Goal: Task Accomplishment & Management: Manage account settings

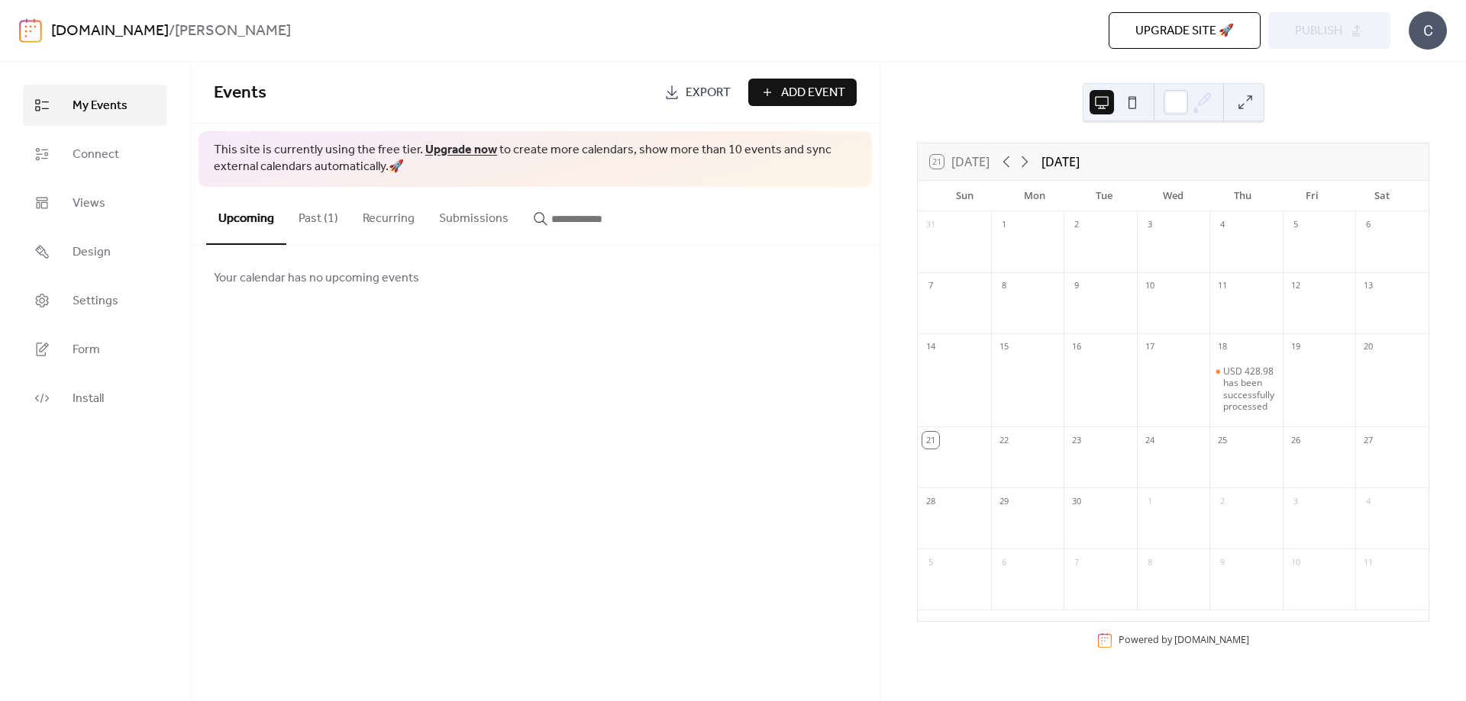
click at [335, 210] on button "Past (1)" at bounding box center [318, 215] width 64 height 56
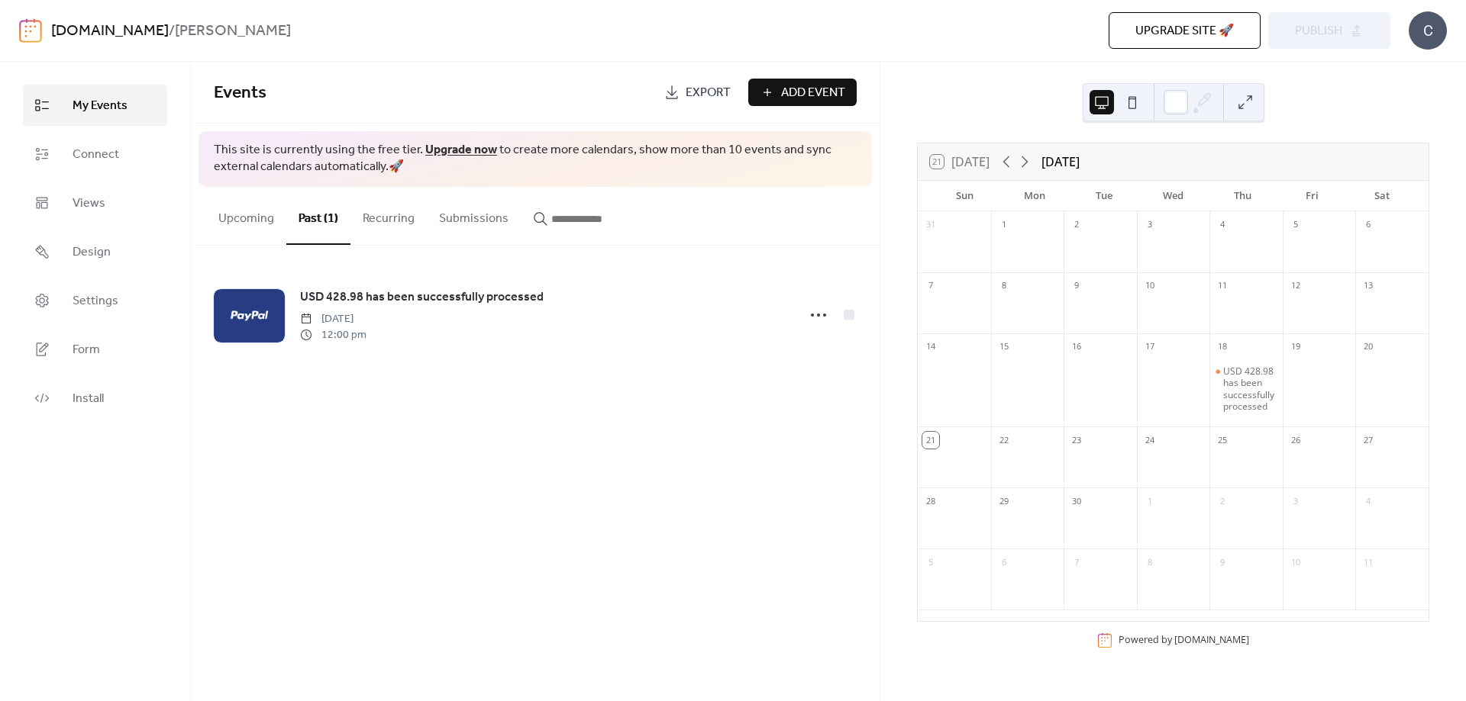
click at [1179, 40] on span "Upgrade site 🚀" at bounding box center [1184, 31] width 98 height 18
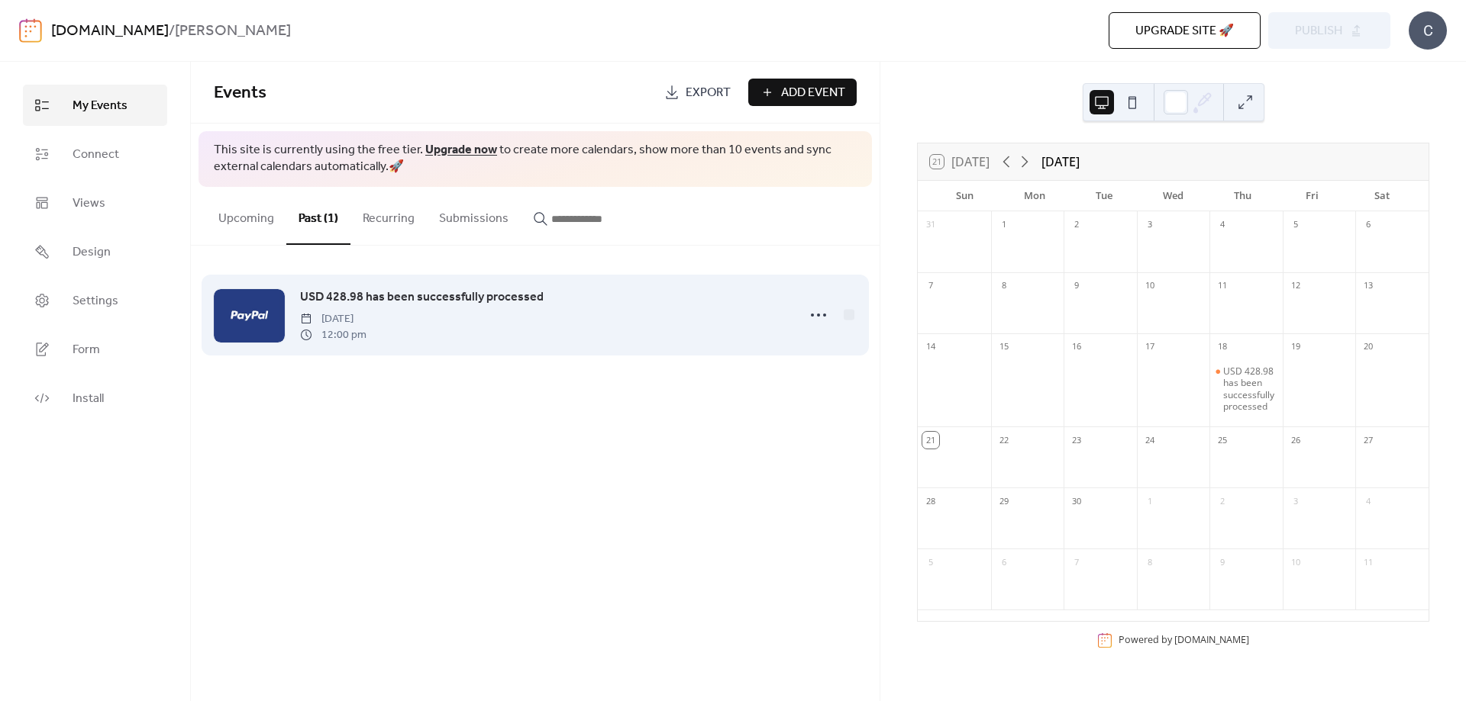
click at [572, 298] on div "USD 428.98 has been successfully processed [DATE] 12:00 pm" at bounding box center [544, 315] width 488 height 55
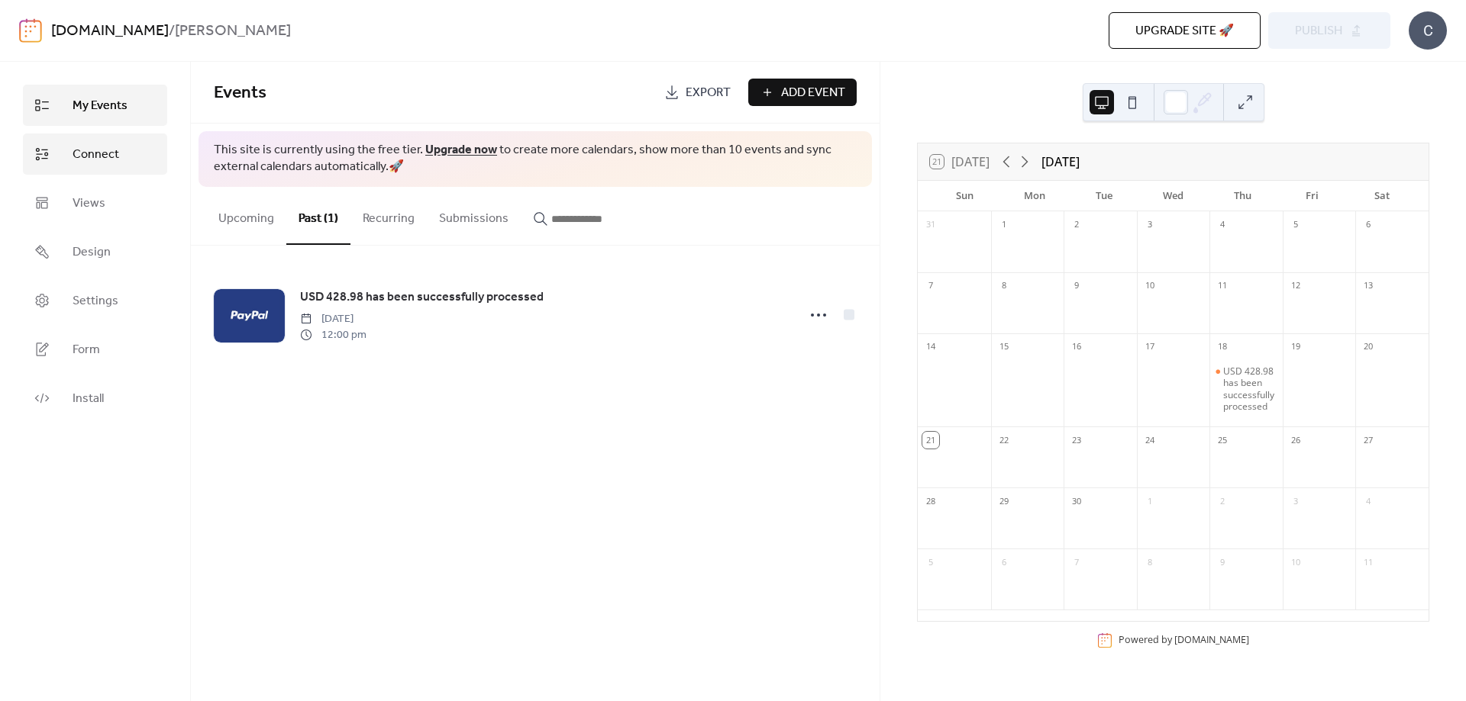
click at [122, 150] on link "Connect" at bounding box center [95, 154] width 144 height 41
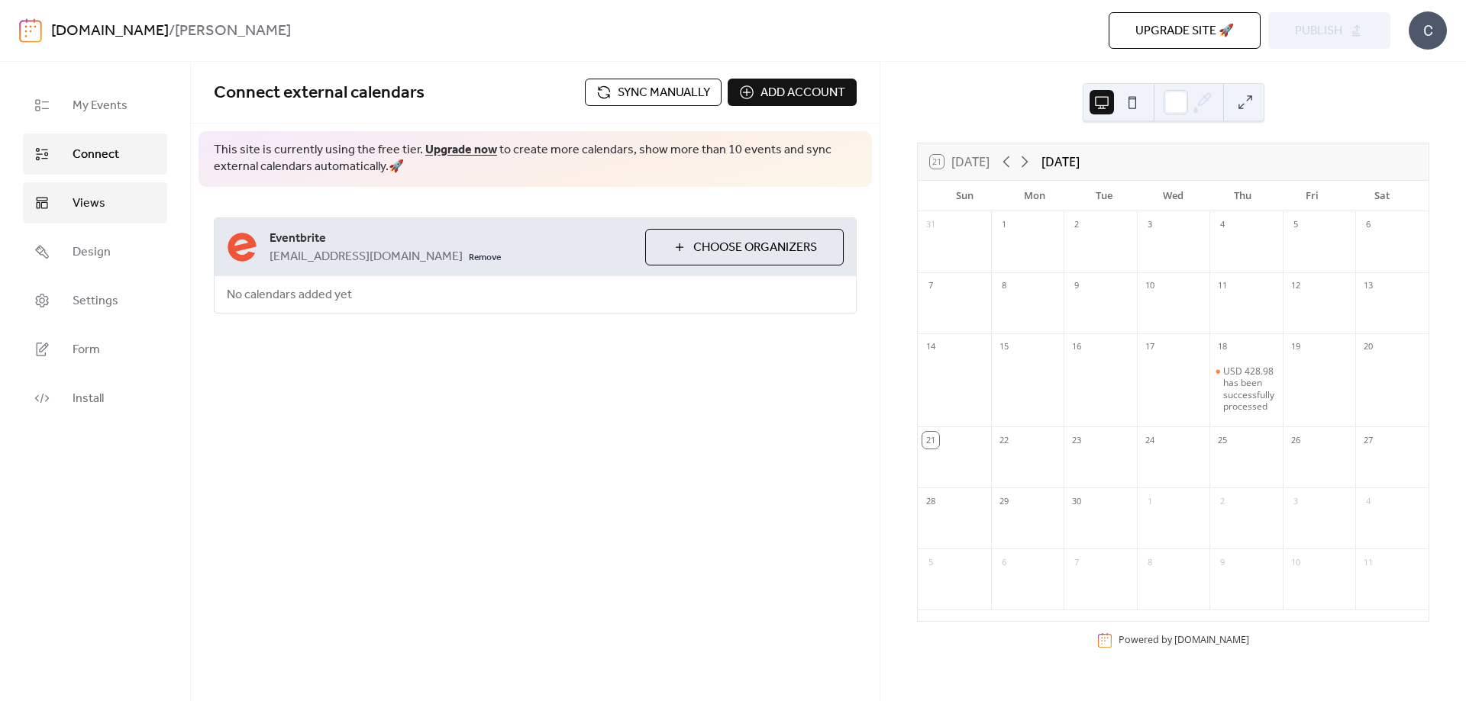
click at [138, 211] on link "Views" at bounding box center [95, 202] width 144 height 41
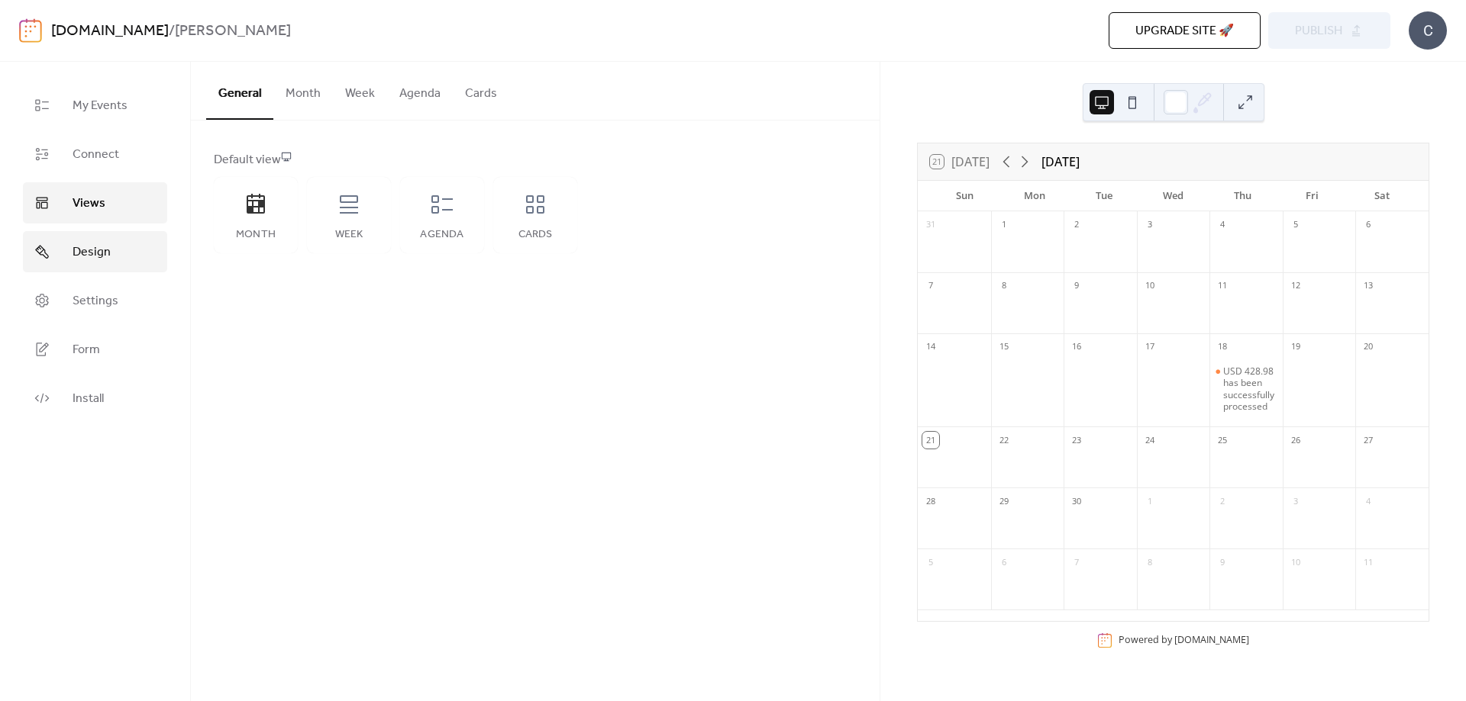
click at [121, 257] on link "Design" at bounding box center [95, 251] width 144 height 41
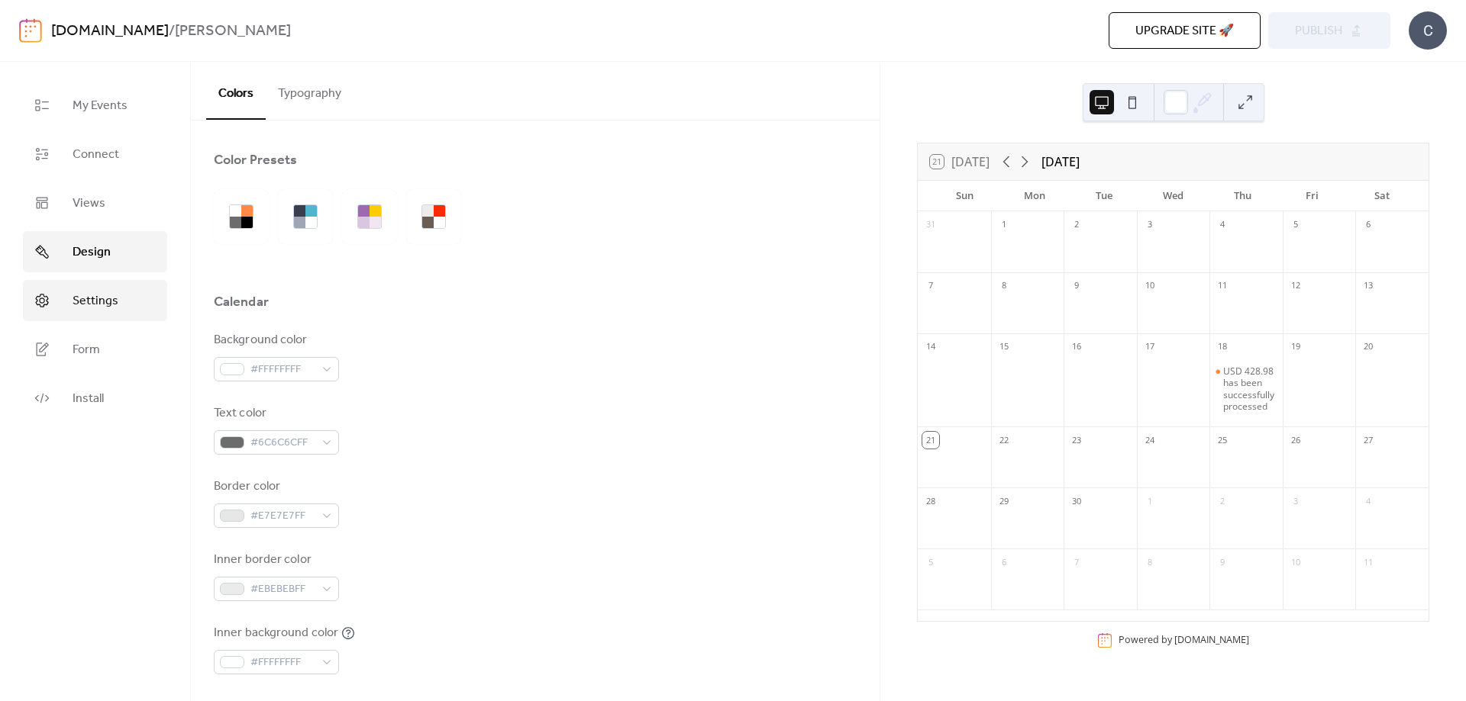
click at [126, 295] on link "Settings" at bounding box center [95, 300] width 144 height 41
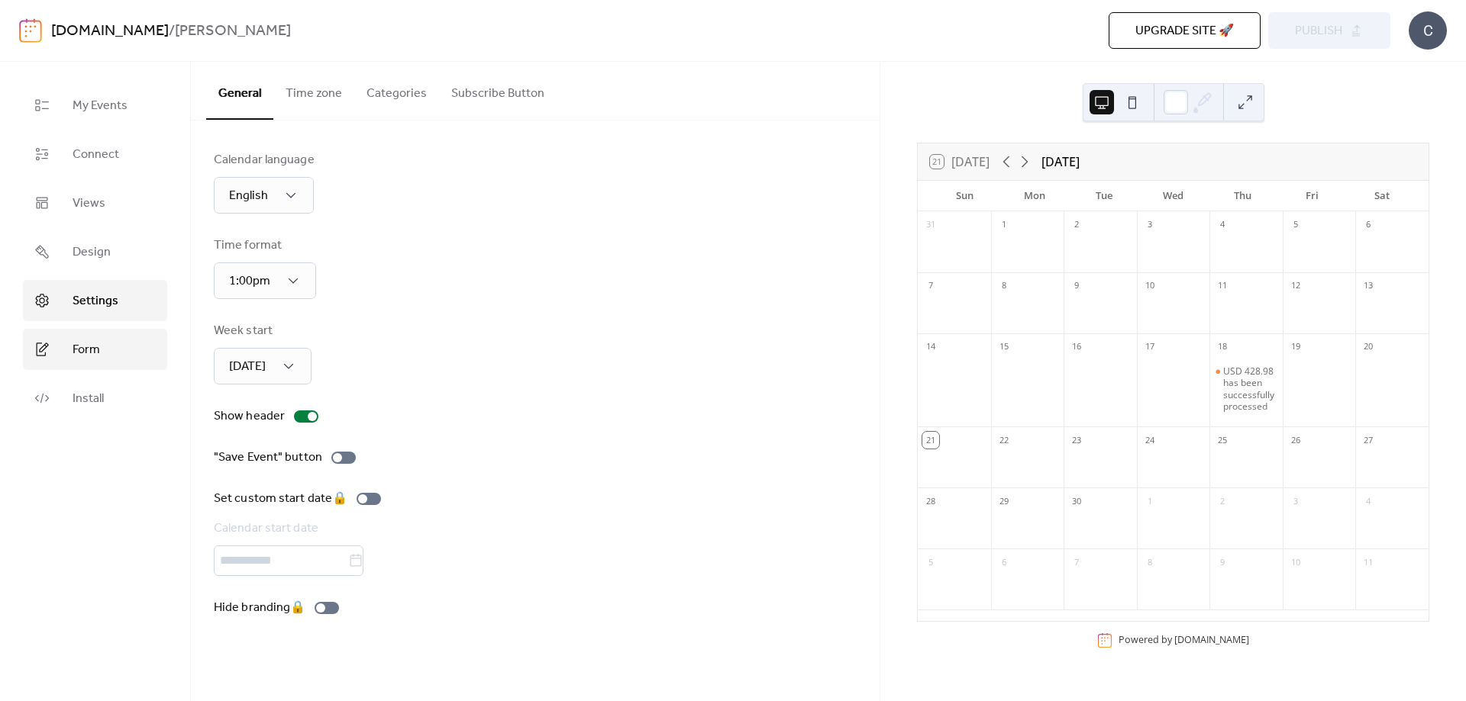
click at [104, 360] on link "Form" at bounding box center [95, 349] width 144 height 41
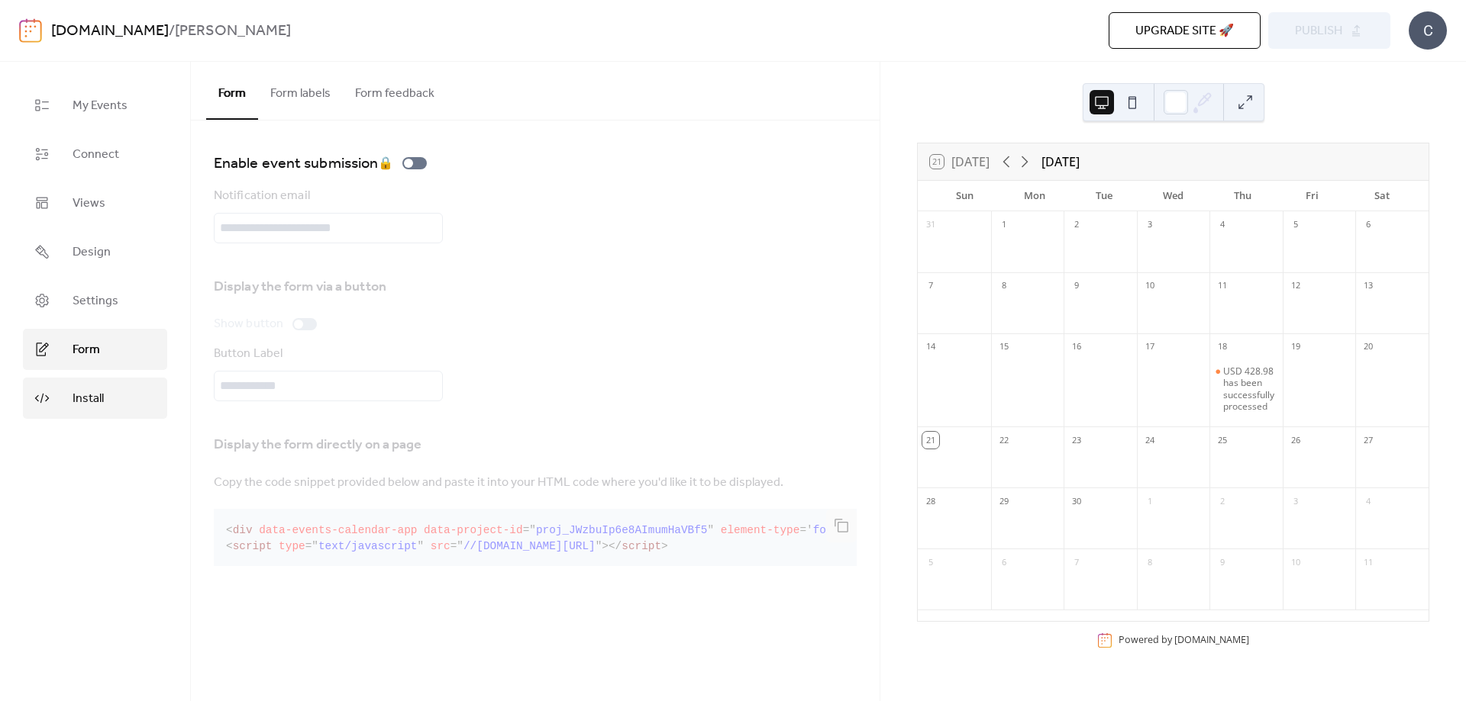
click at [103, 401] on span "Install" at bounding box center [88, 399] width 31 height 18
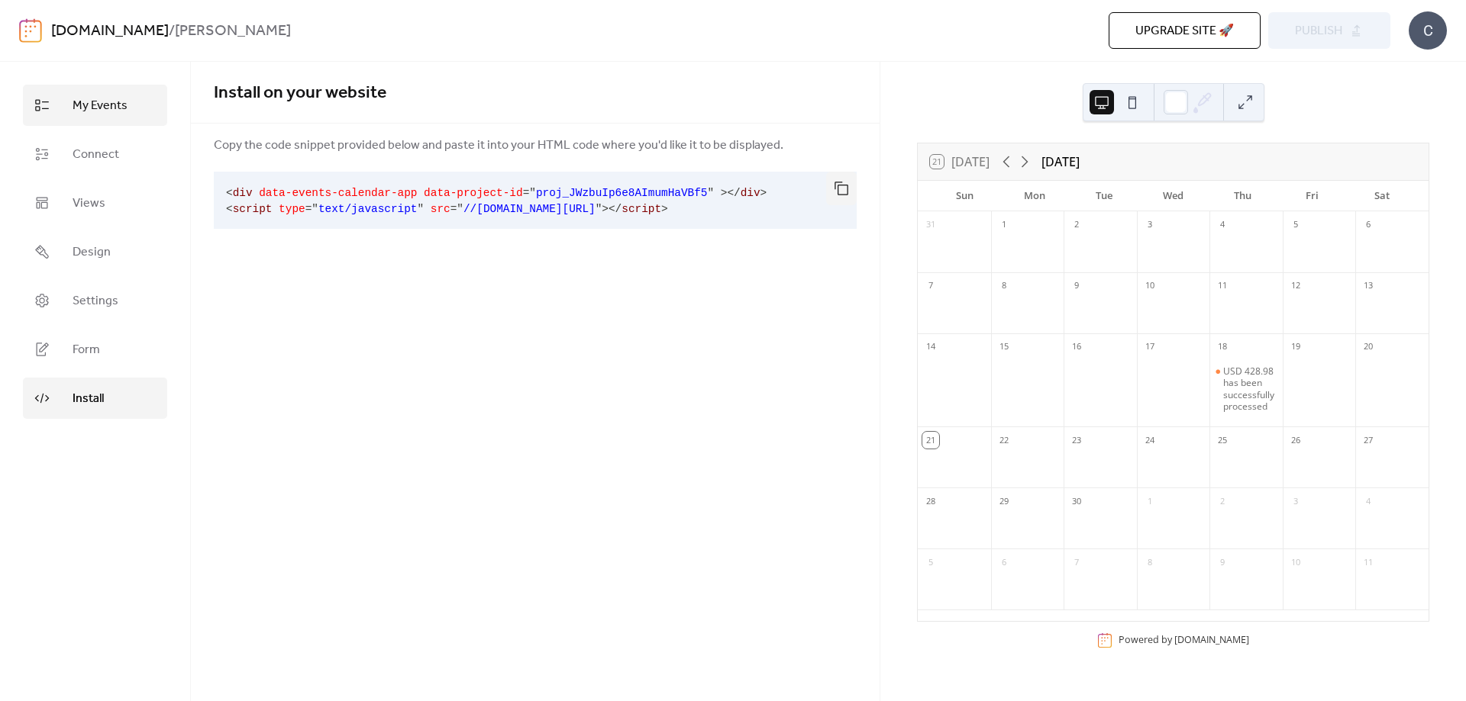
click at [128, 106] on link "My Events" at bounding box center [95, 105] width 144 height 41
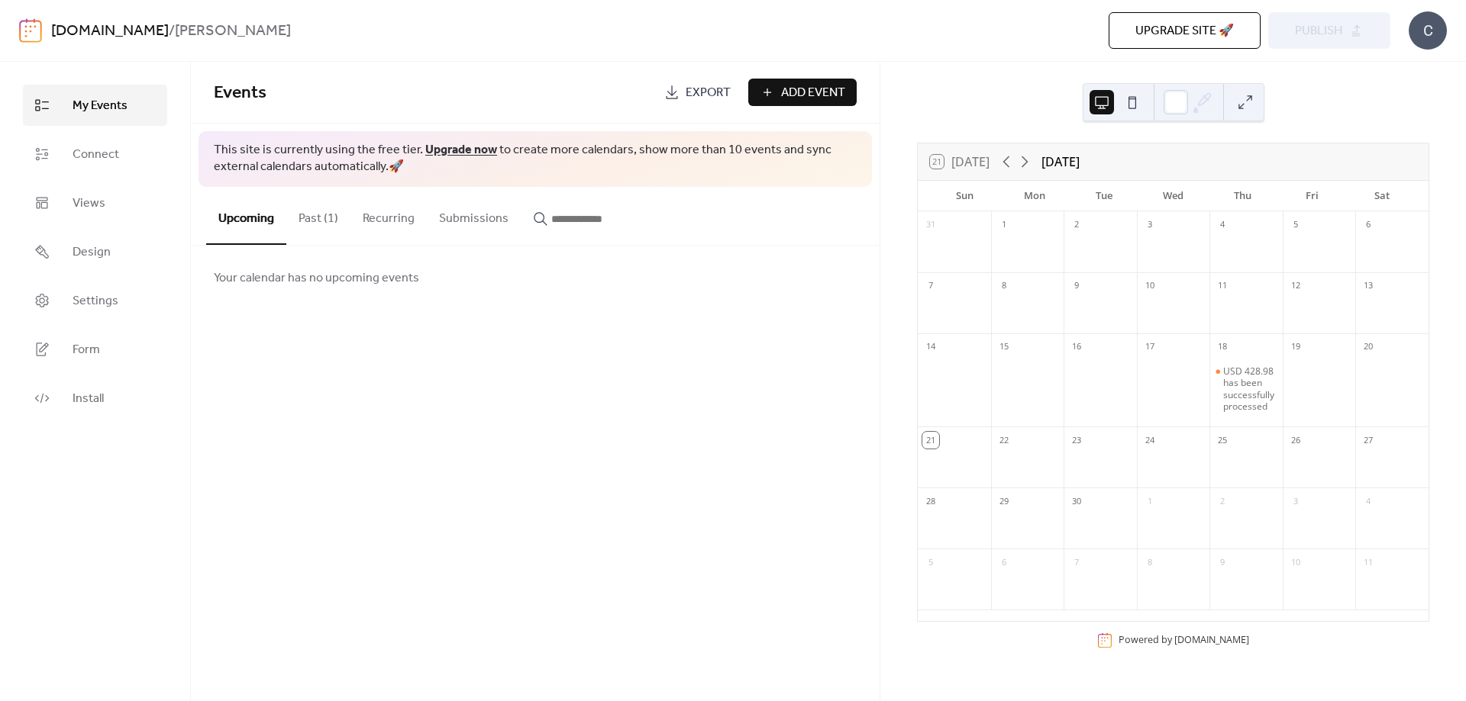
click at [137, 34] on link "[DOMAIN_NAME]" at bounding box center [110, 31] width 118 height 29
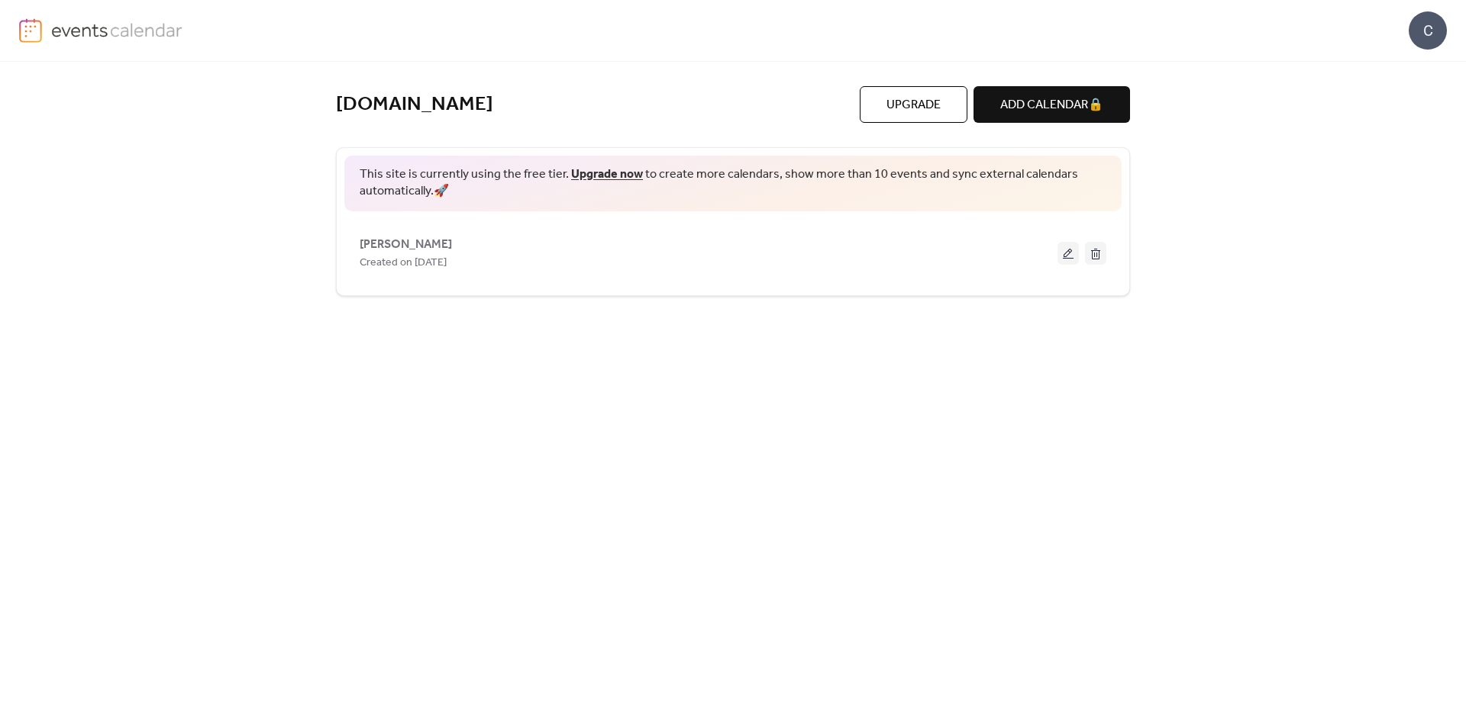
click at [701, 206] on div "This site is currently using the free tier. Upgrade now to create more calendar…" at bounding box center [732, 184] width 777 height 56
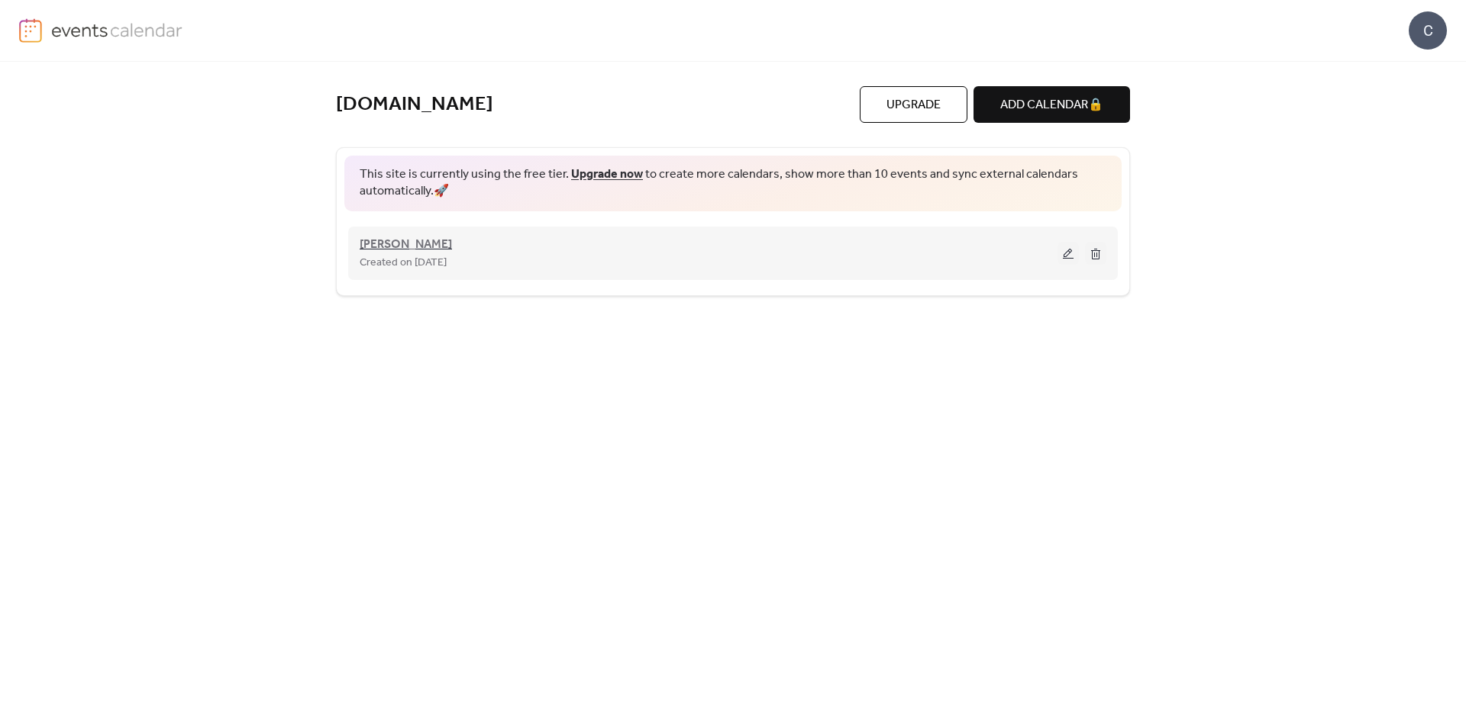
click at [408, 248] on span "[PERSON_NAME]" at bounding box center [406, 245] width 92 height 18
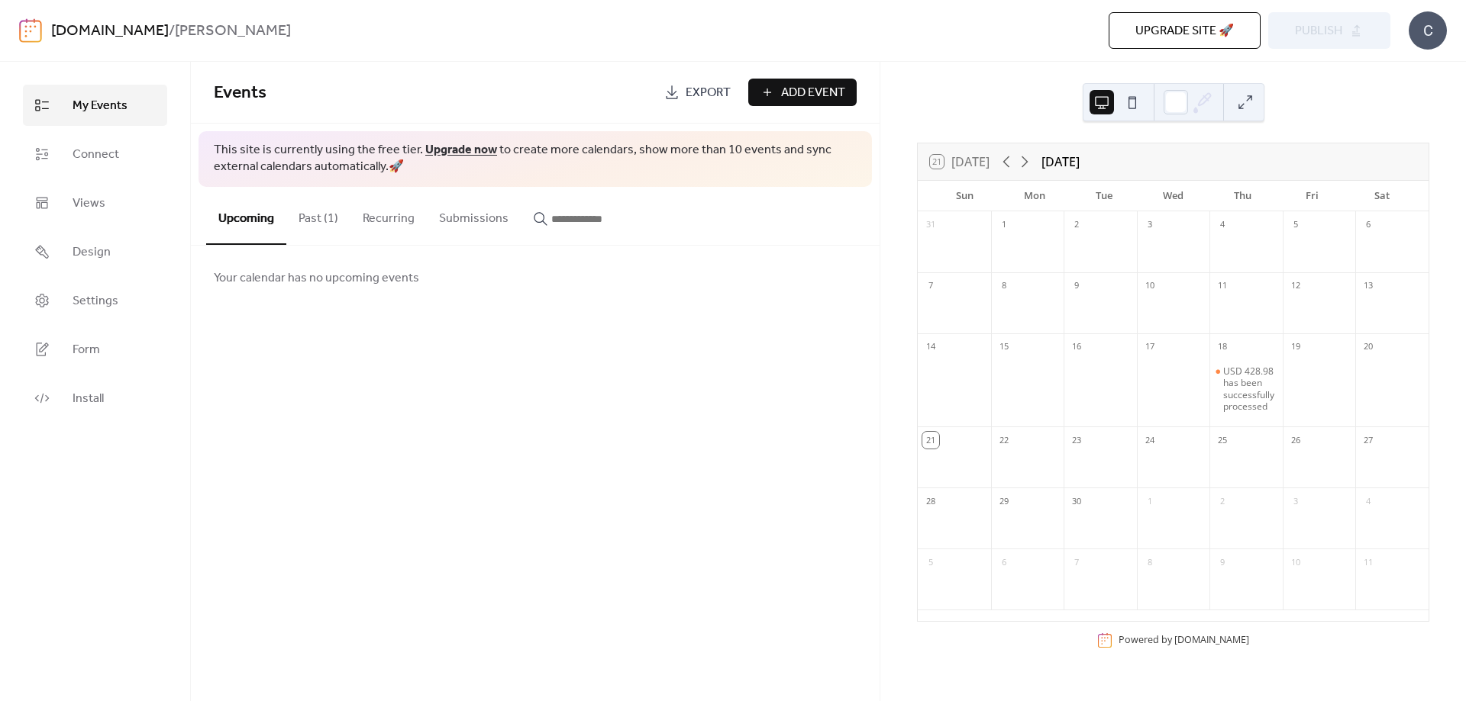
click at [345, 215] on button "Past (1)" at bounding box center [318, 215] width 64 height 56
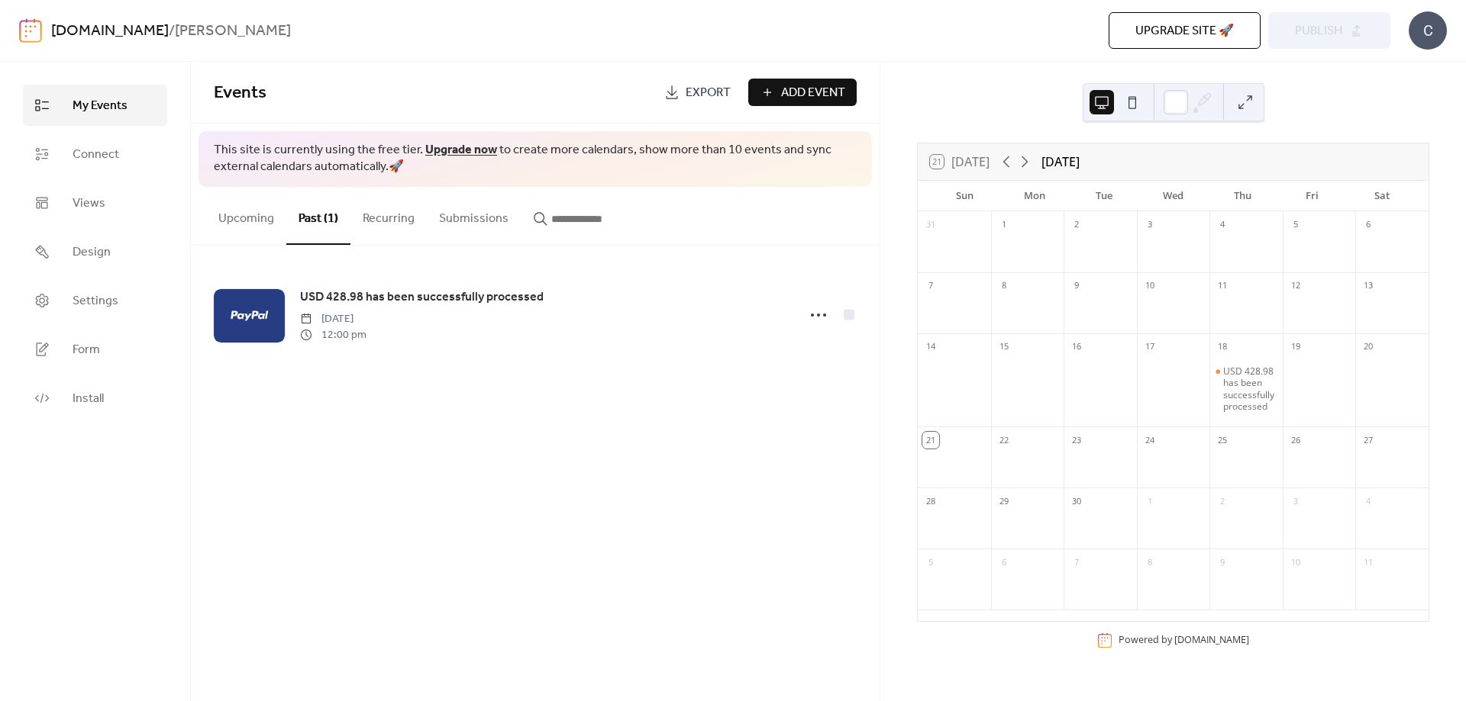
click at [390, 214] on button "Recurring" at bounding box center [388, 215] width 76 height 56
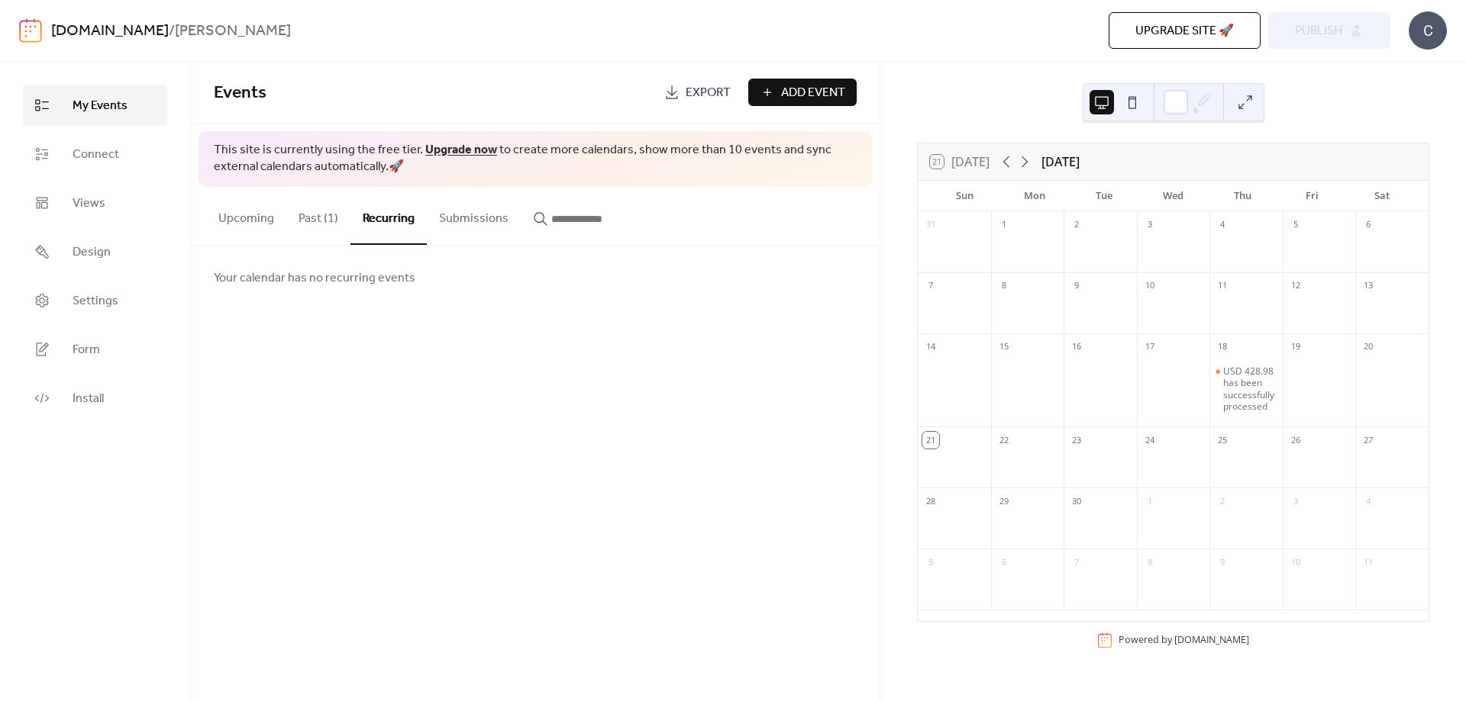
click at [475, 211] on button "Submissions" at bounding box center [474, 215] width 94 height 56
click at [595, 223] on input "button" at bounding box center [597, 219] width 92 height 18
click at [338, 234] on button "Past (1)" at bounding box center [318, 215] width 64 height 56
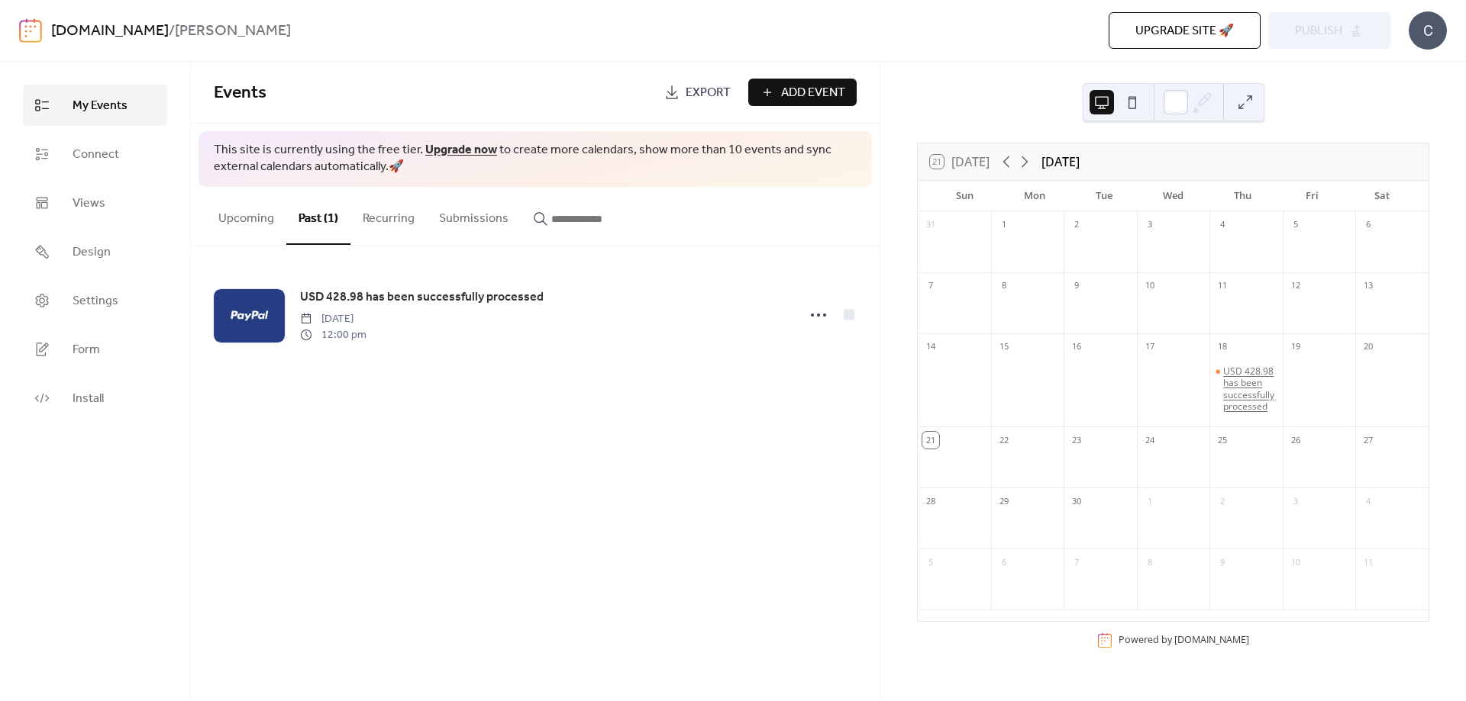
scroll to position [3, 0]
click at [1246, 384] on div "USD 428.98 has been successfully processed" at bounding box center [1249, 389] width 53 height 47
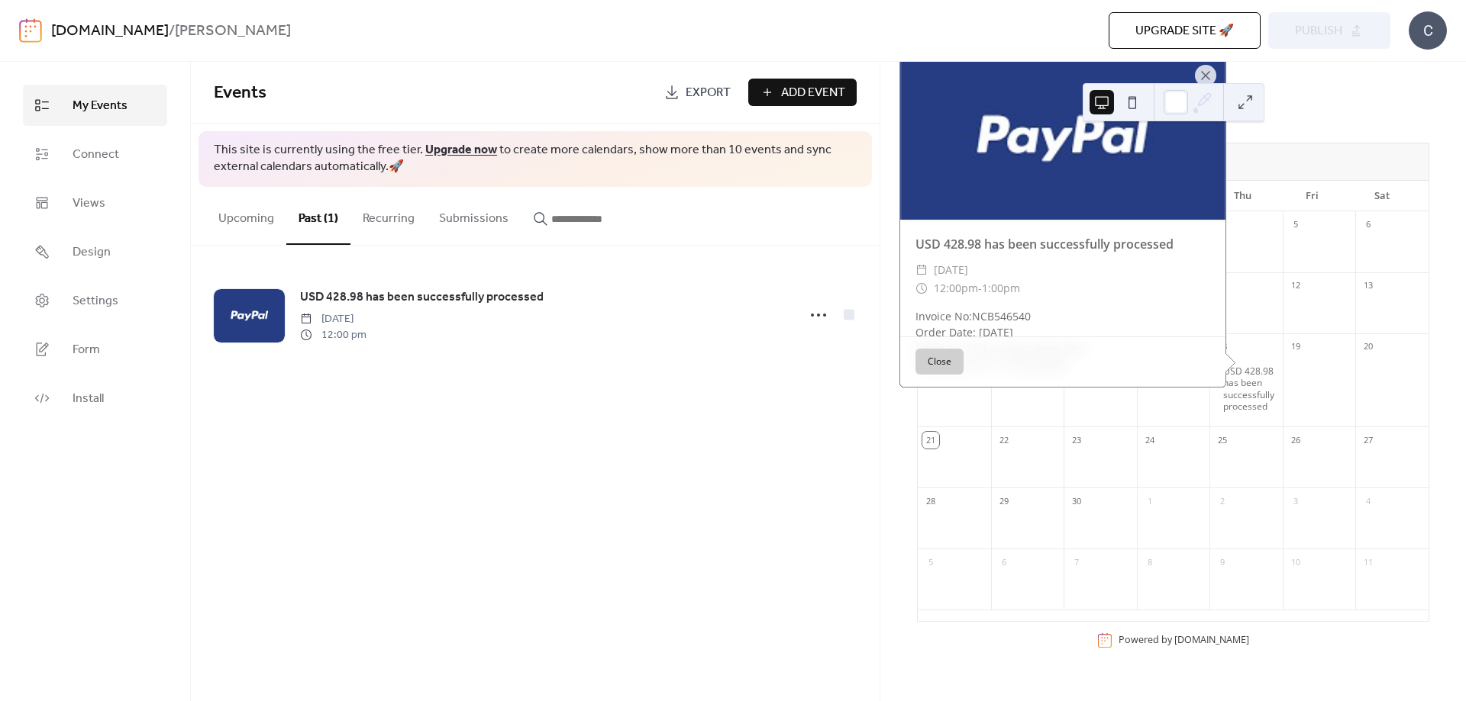
click at [1130, 100] on button at bounding box center [1132, 102] width 24 height 24
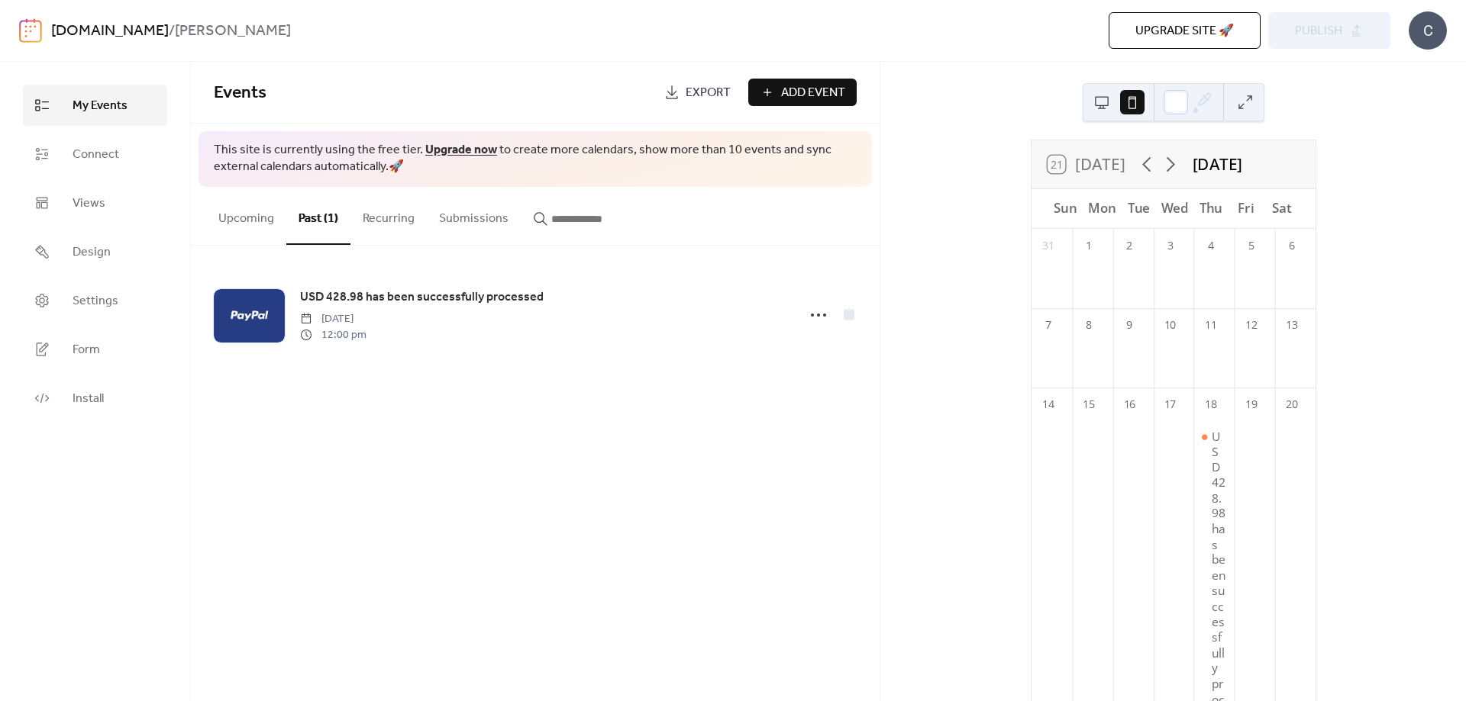
scroll to position [0, 0]
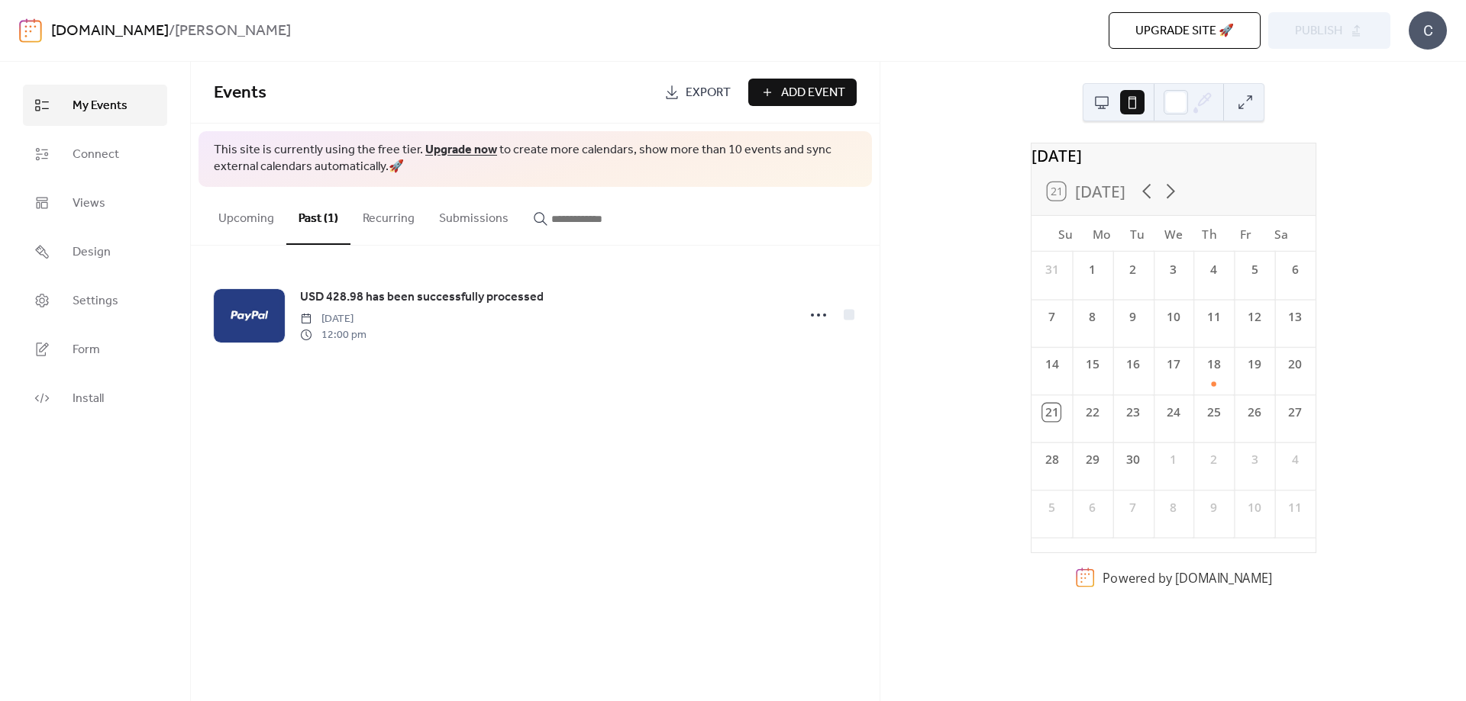
click at [1098, 108] on button at bounding box center [1101, 102] width 24 height 24
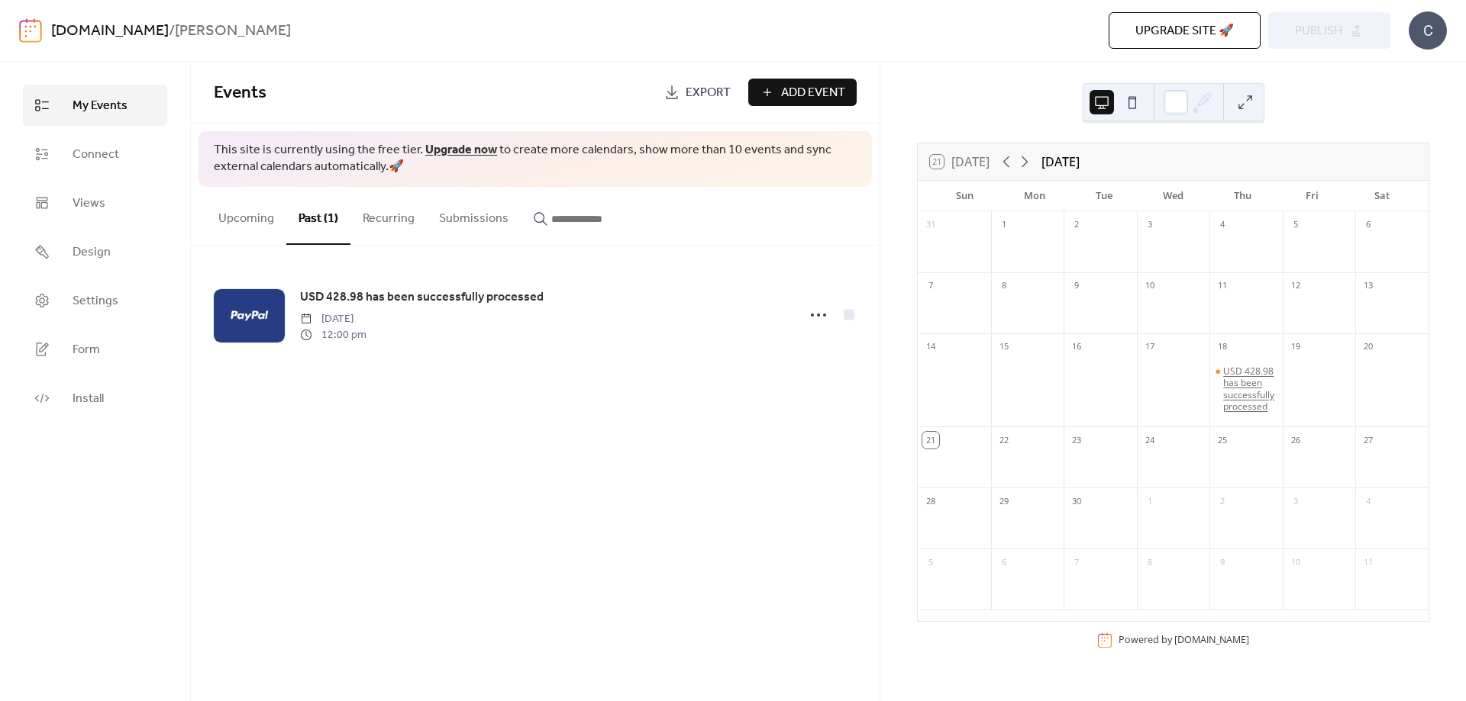
click at [1245, 390] on div "USD 428.98 has been successfully processed" at bounding box center [1249, 389] width 53 height 47
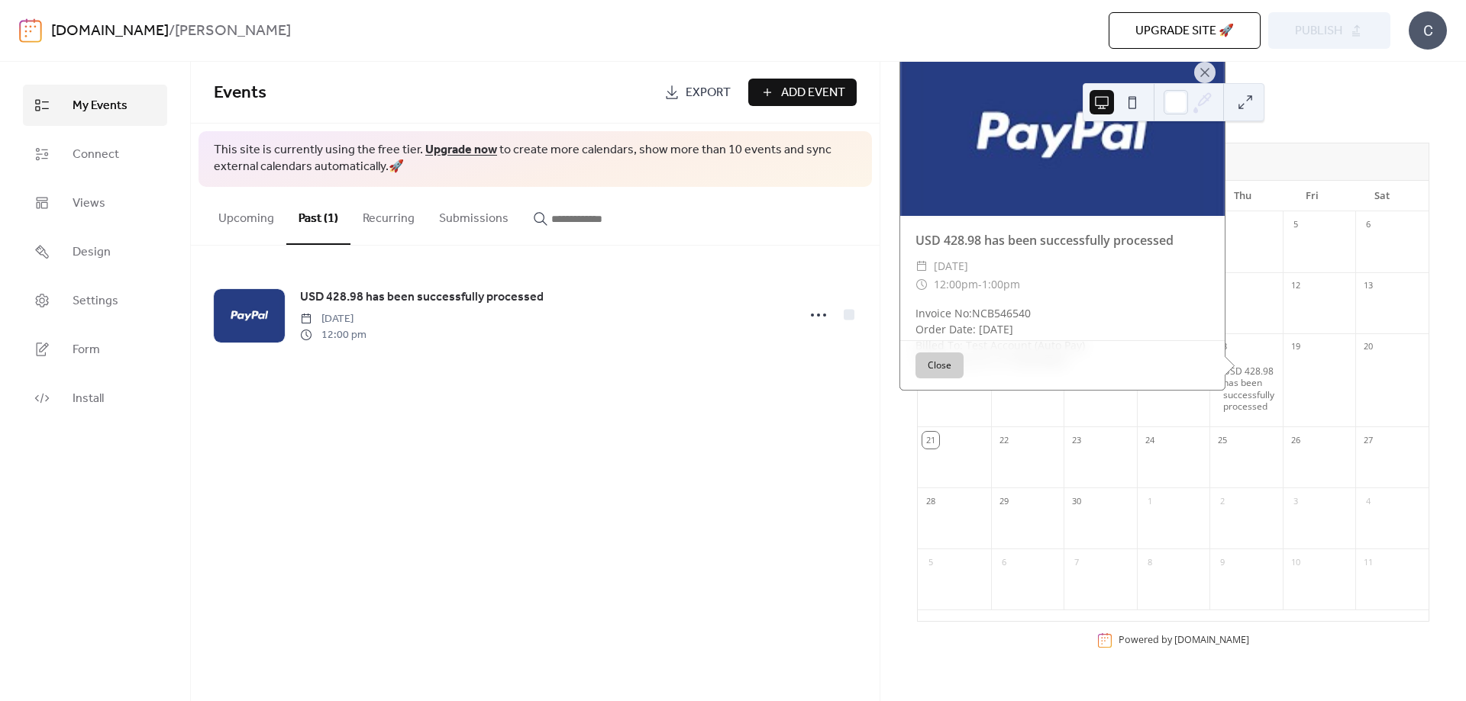
drag, startPoint x: 1319, startPoint y: 69, endPoint x: 1343, endPoint y: 63, distance: 25.2
click at [1320, 69] on div "21 [DATE] [DATE] Sun Mon Tue Wed Thu Fri Sat 31 1 2 3 4 5 6 7 8 9 10 11 12 13 1…" at bounding box center [1172, 382] width 585 height 640
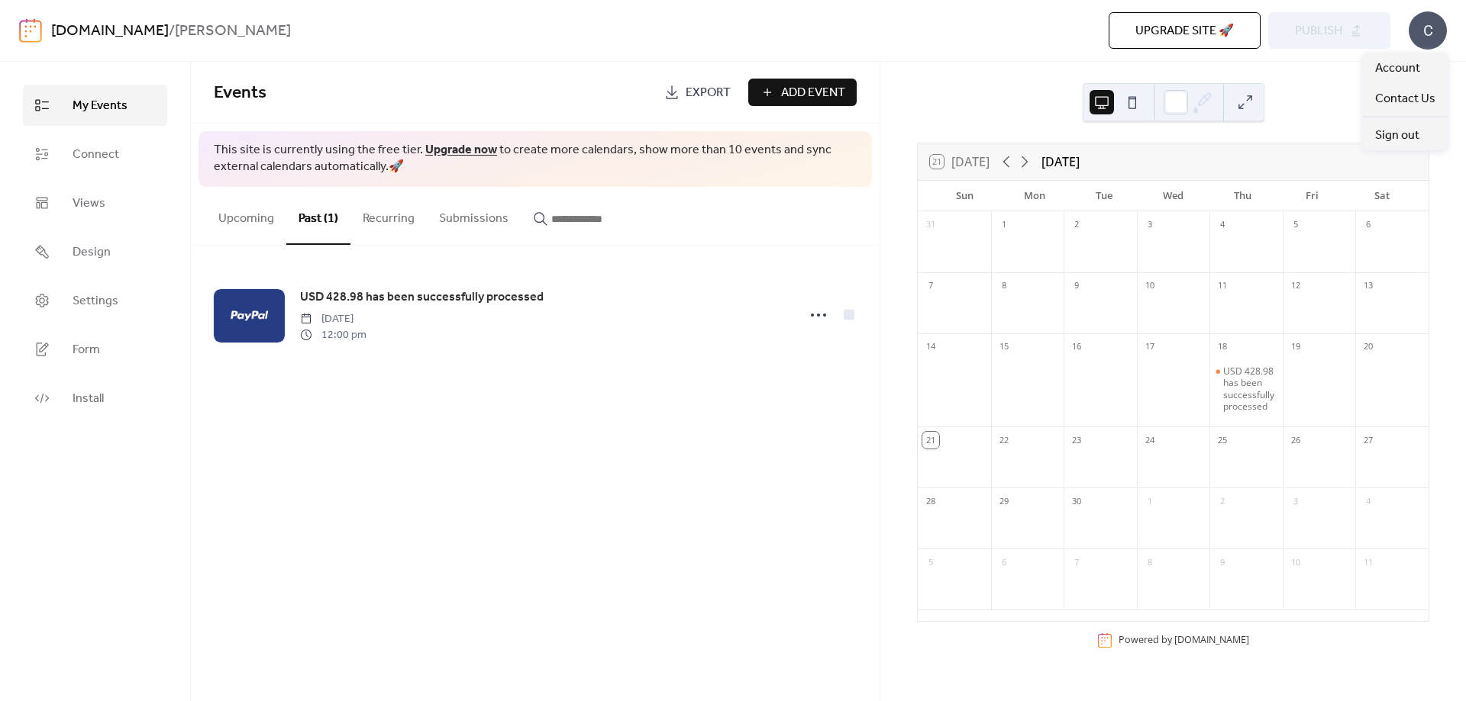
click at [1437, 24] on div "C" at bounding box center [1427, 30] width 38 height 38
click at [1406, 65] on span "Account" at bounding box center [1397, 69] width 45 height 18
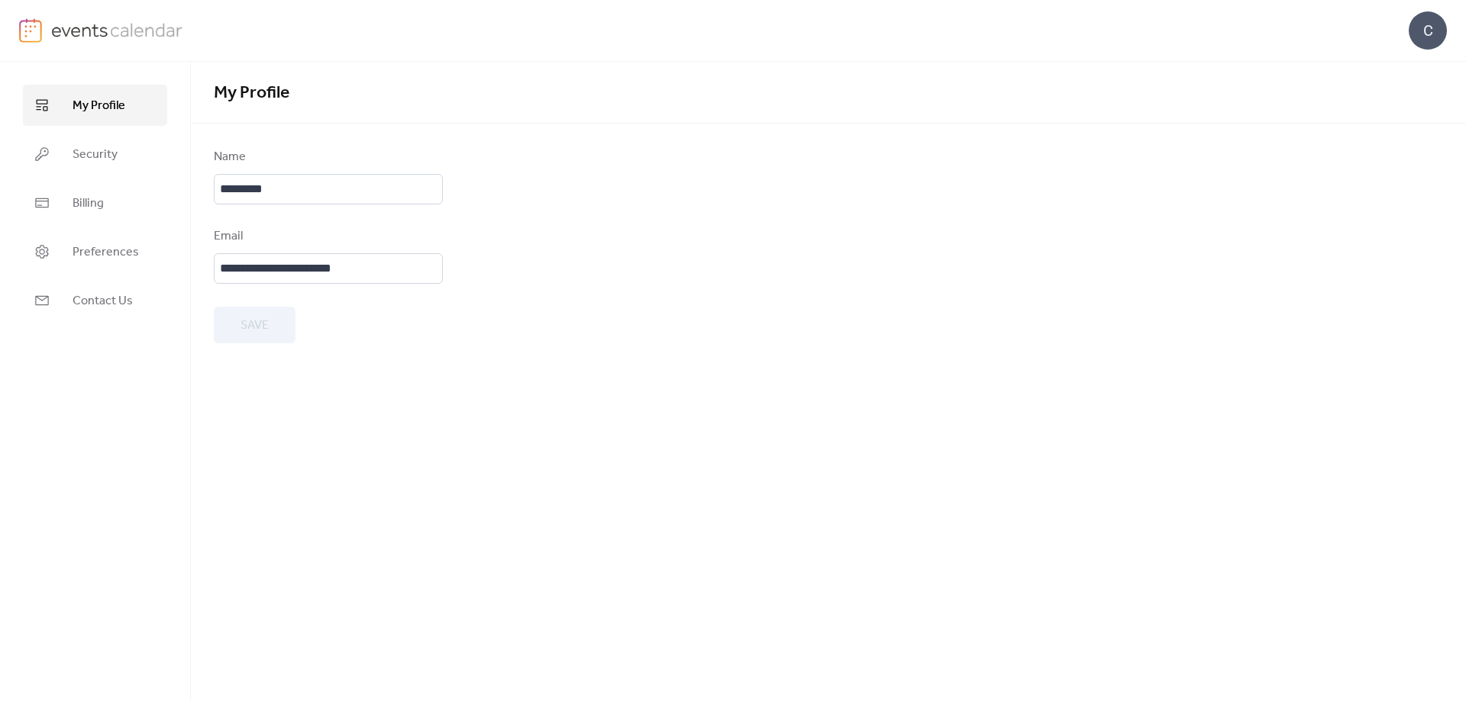
click at [111, 97] on span "My Profile" at bounding box center [99, 106] width 53 height 18
